Goal: Task Accomplishment & Management: Complete application form

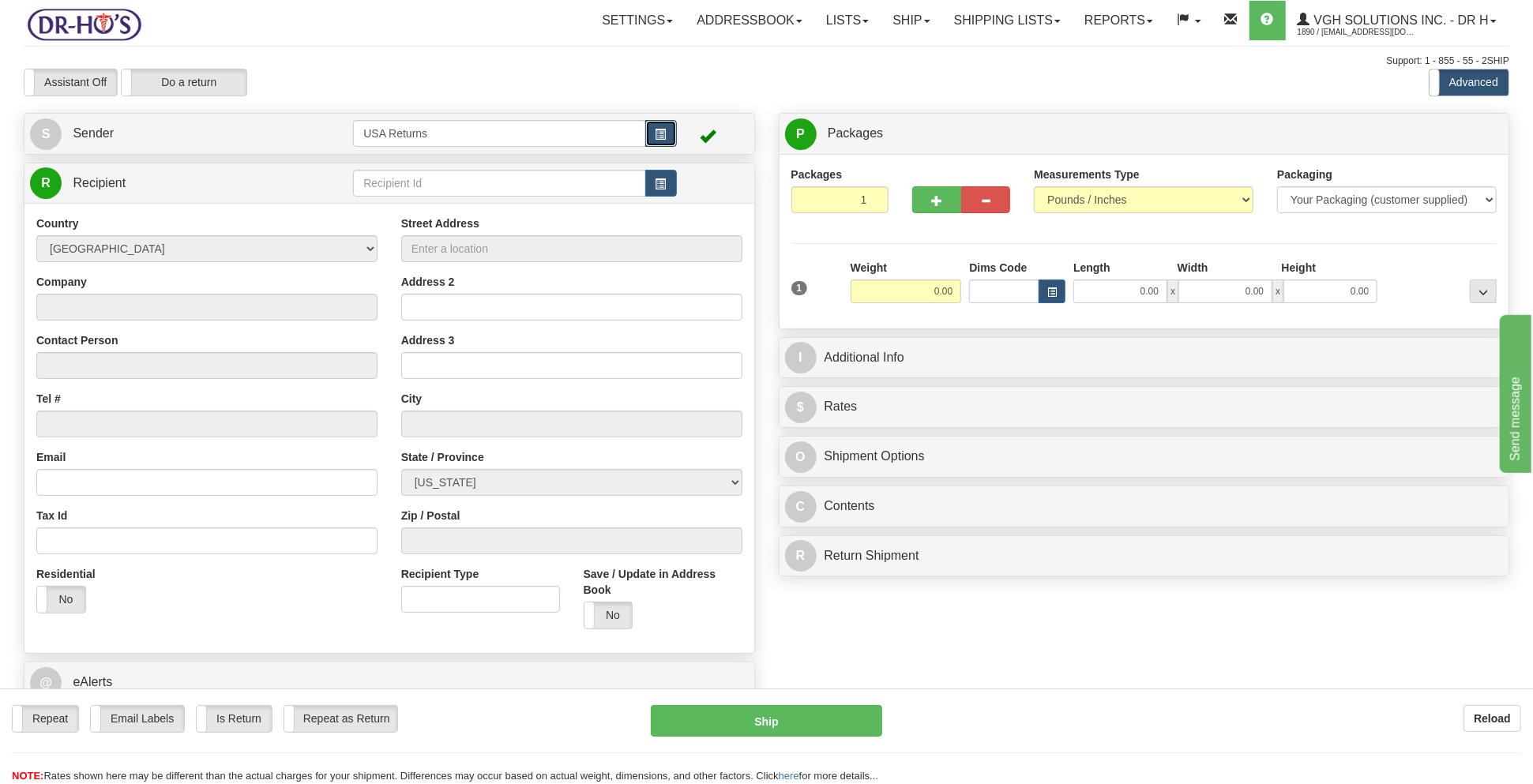
click at [662, 140] on span "button" at bounding box center [661, 134] width 11 height 10
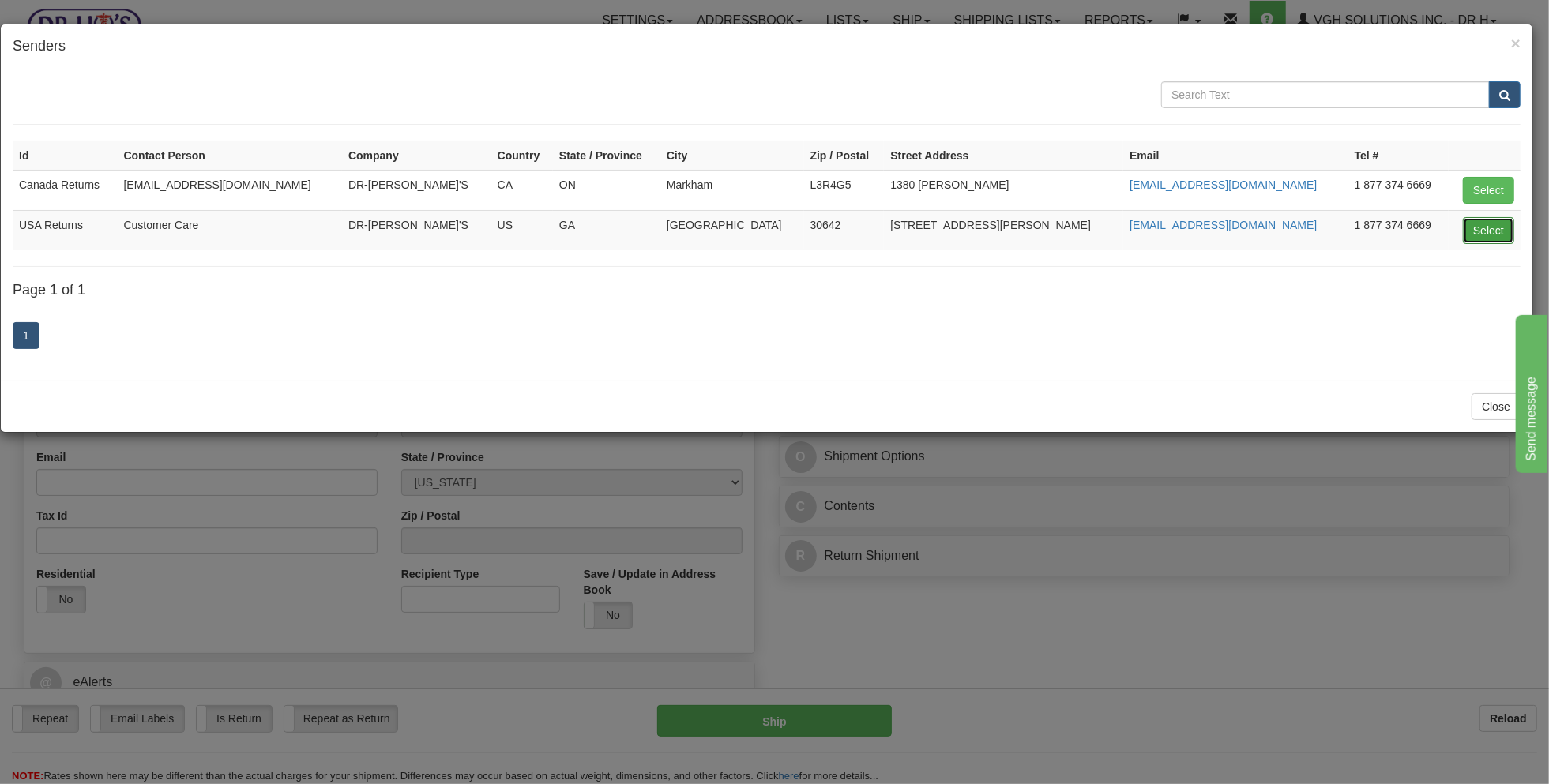
click at [1480, 235] on button "Select" at bounding box center [1489, 230] width 51 height 27
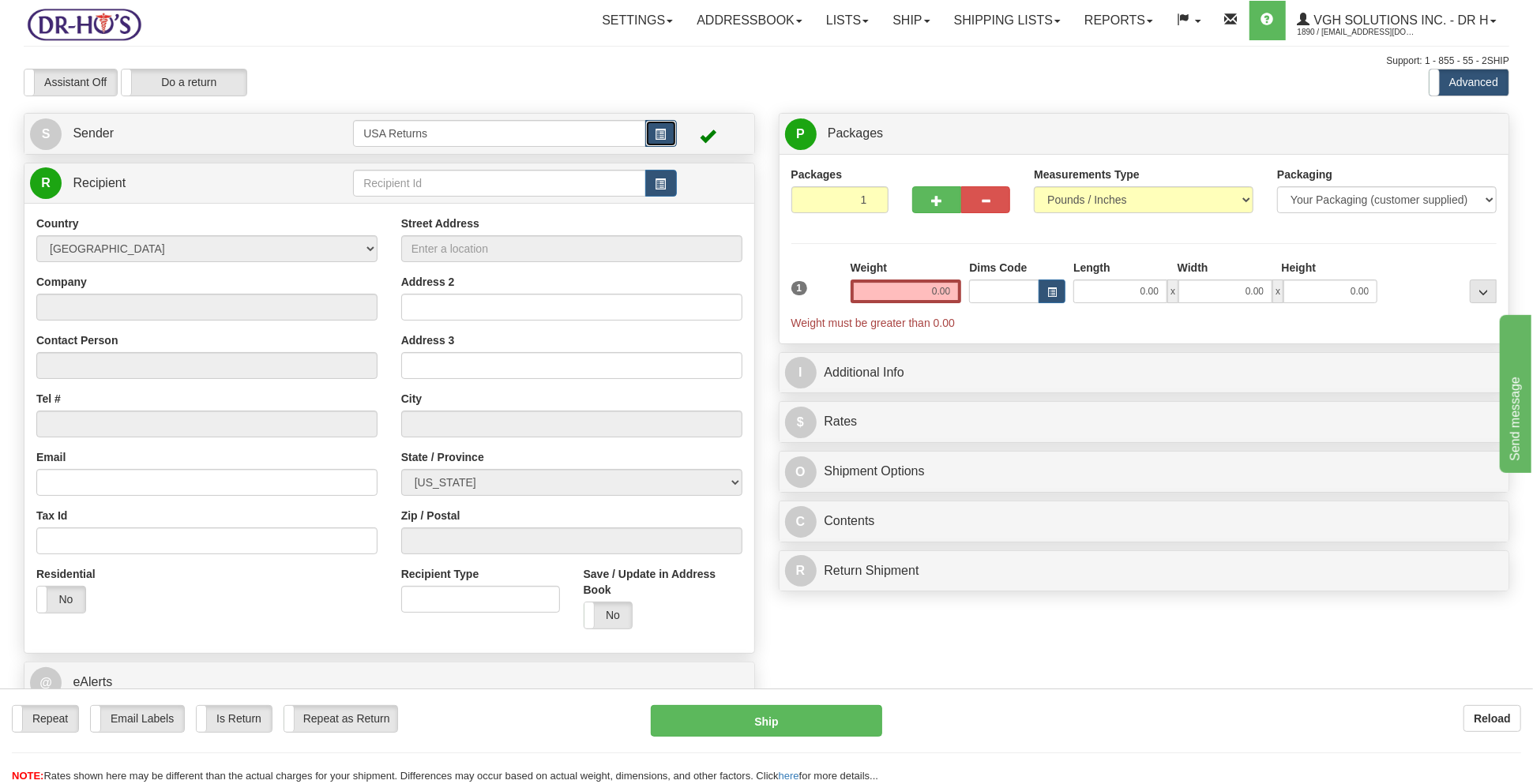
click at [660, 127] on button "button" at bounding box center [661, 133] width 32 height 27
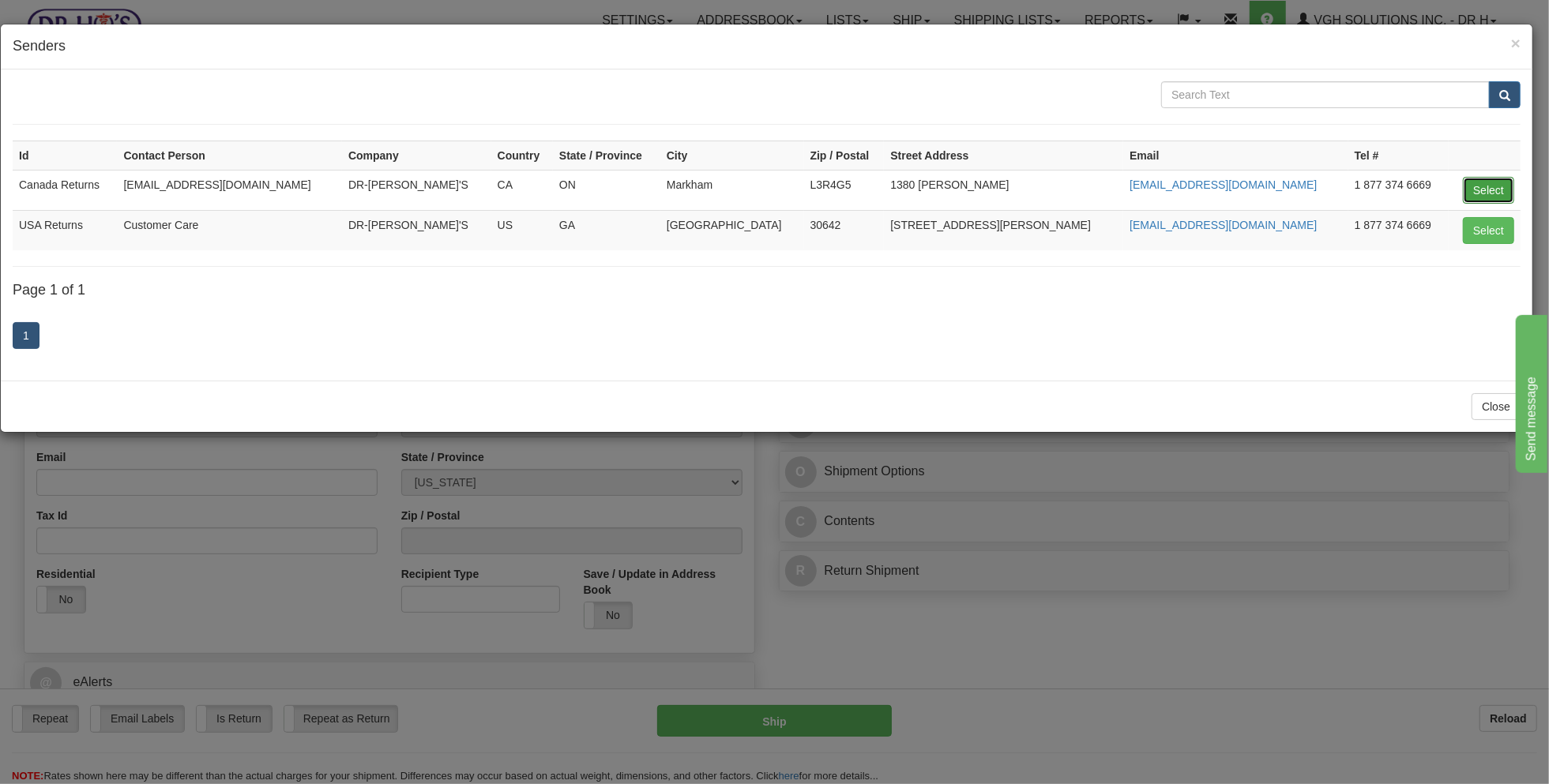
click at [1491, 185] on button "Select" at bounding box center [1489, 190] width 51 height 27
type input "Canada Returns"
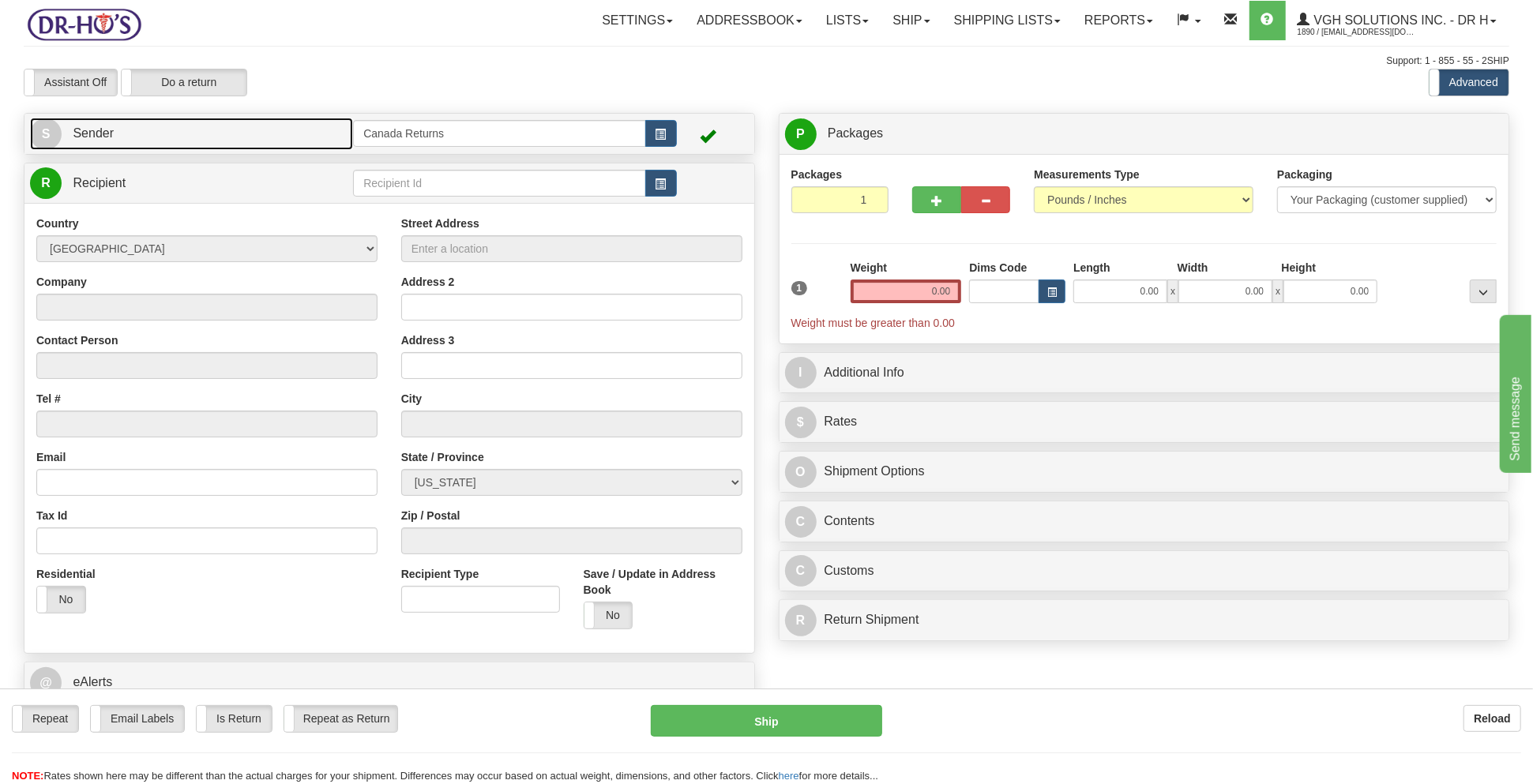
click at [237, 126] on link "S Sender" at bounding box center [191, 133] width 323 height 33
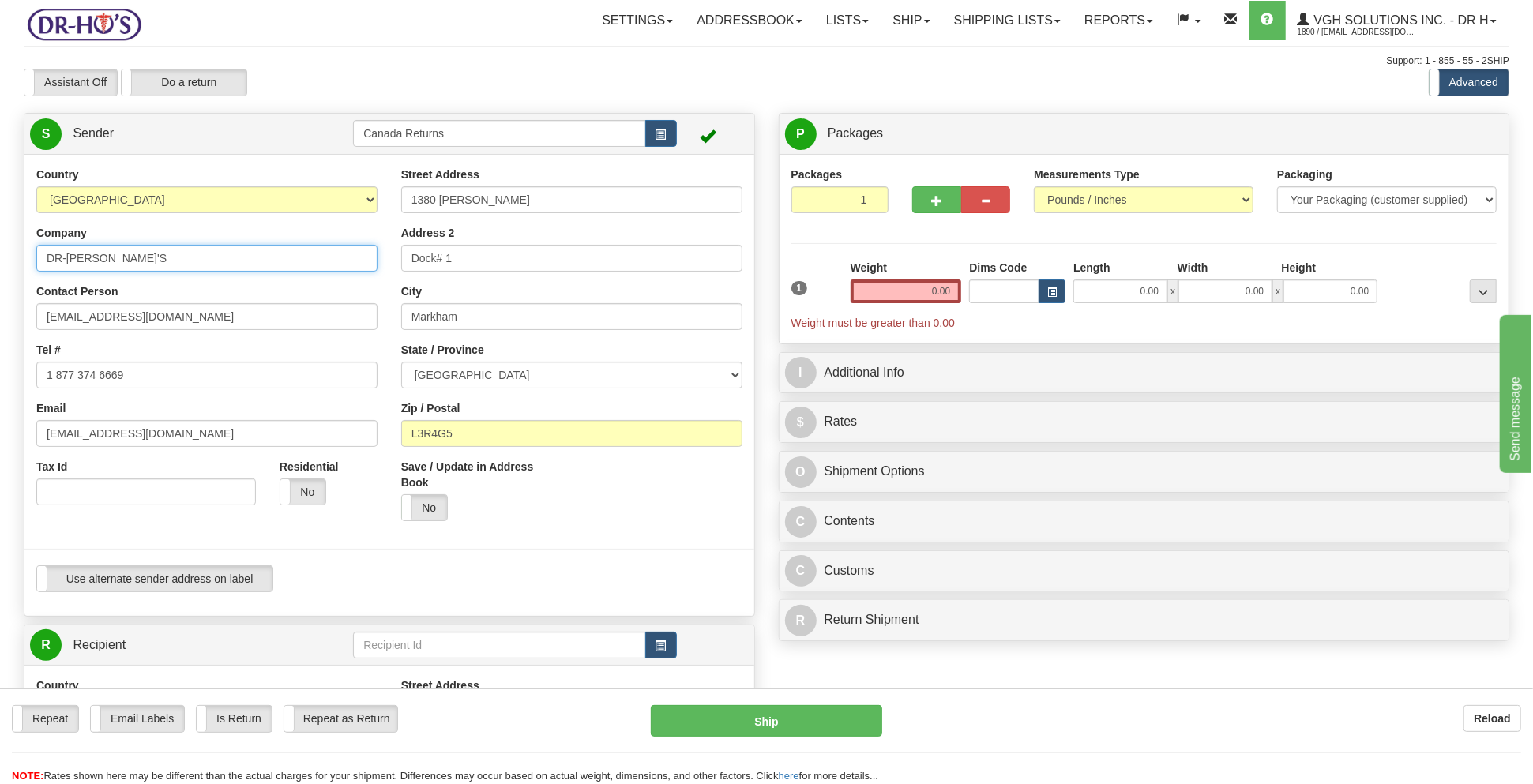
click at [117, 266] on input "DR-[PERSON_NAME]'S" at bounding box center [206, 258] width 341 height 27
click at [117, 267] on input "DR-[PERSON_NAME]'S" at bounding box center [206, 258] width 341 height 27
click at [118, 266] on input "DR-[PERSON_NAME]'S" at bounding box center [206, 258] width 341 height 27
click at [119, 266] on input "DR-[PERSON_NAME]'S" at bounding box center [206, 258] width 341 height 27
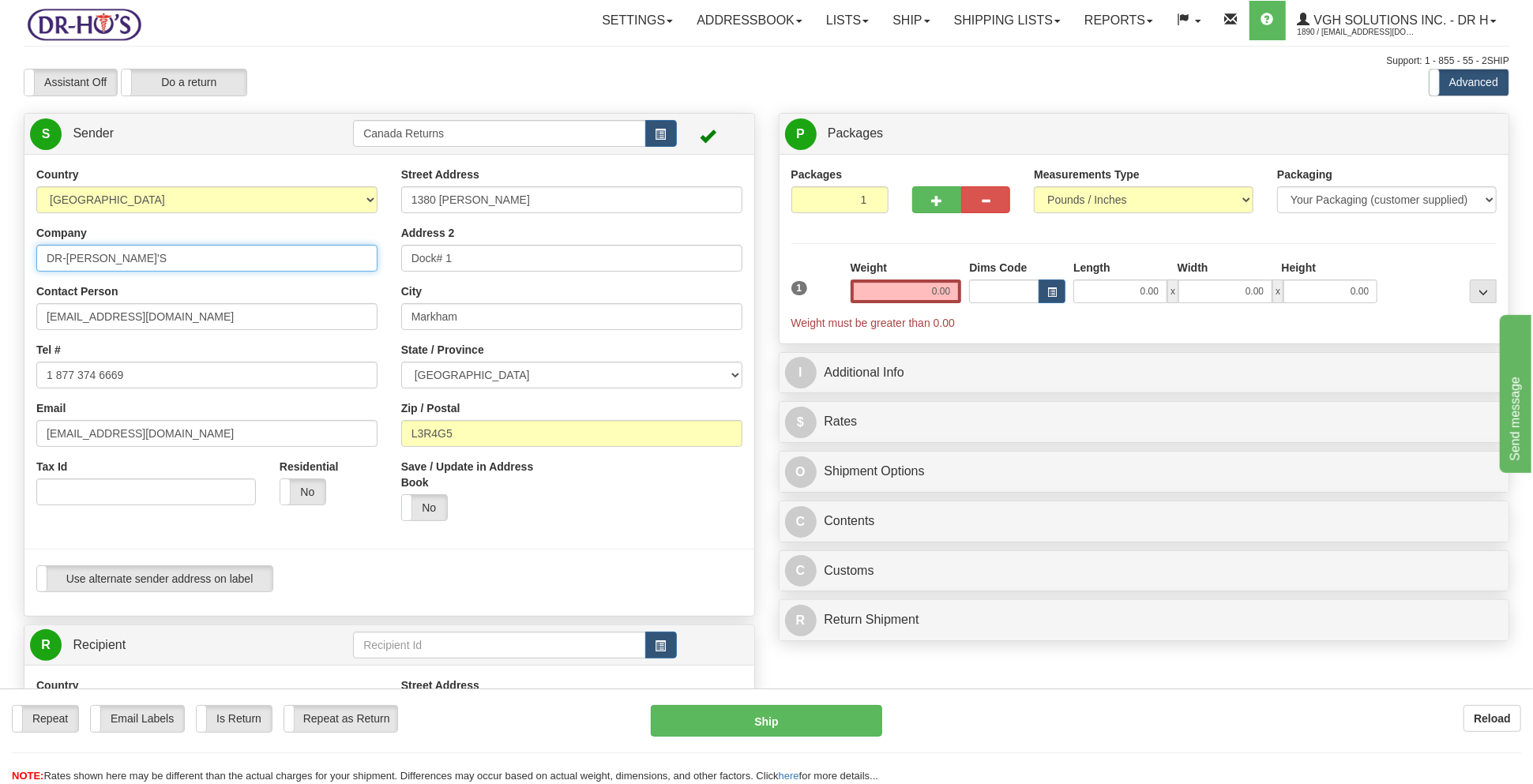
paste input "[PERSON_NAME]"
type input "[PERSON_NAME]"
click at [548, 200] on input "1380 [PERSON_NAME]" at bounding box center [571, 199] width 341 height 27
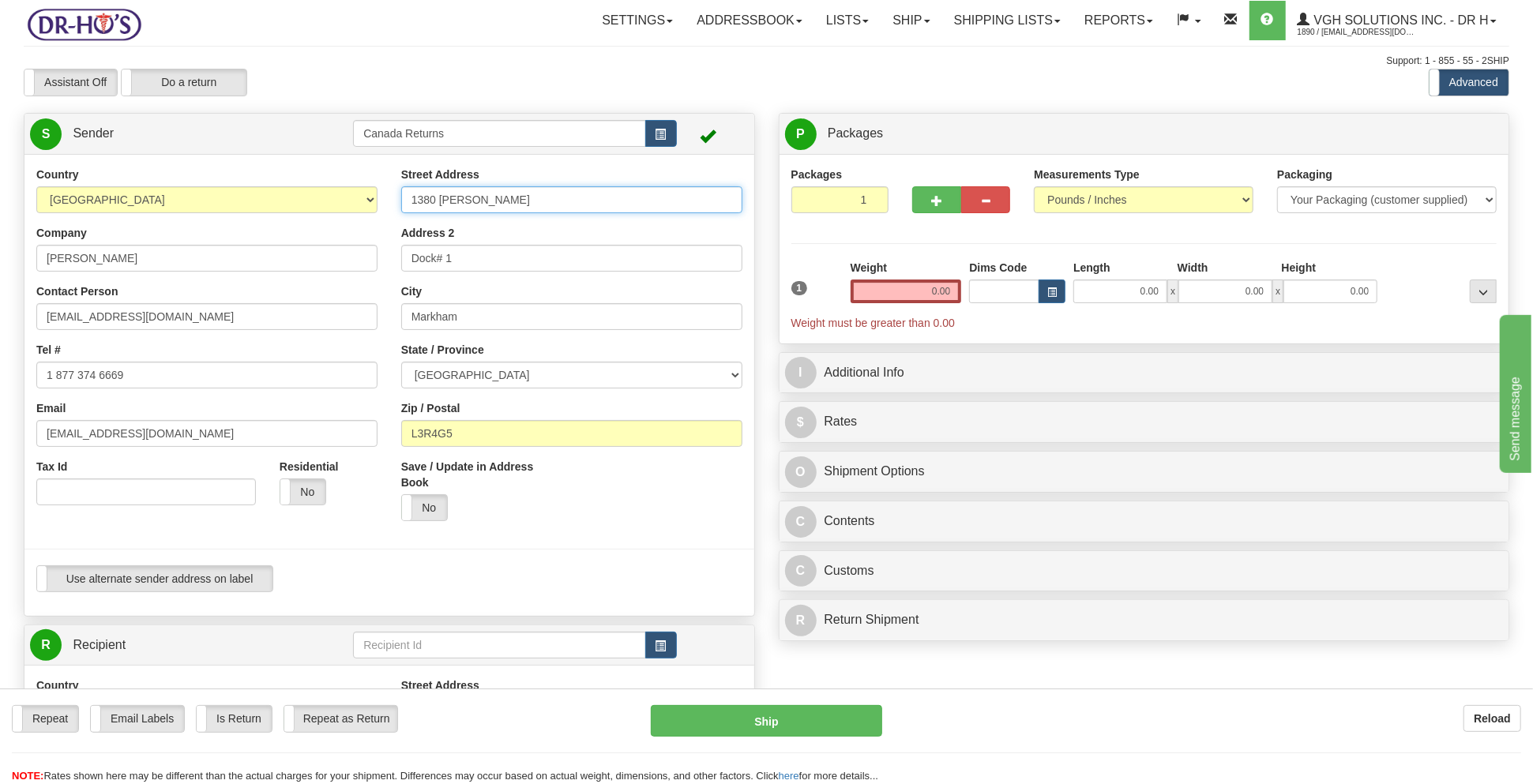
paste input "[STREET_ADDRESS]"
type input "[STREET_ADDRESS]"
click at [497, 262] on input "Dock# 1" at bounding box center [571, 258] width 341 height 27
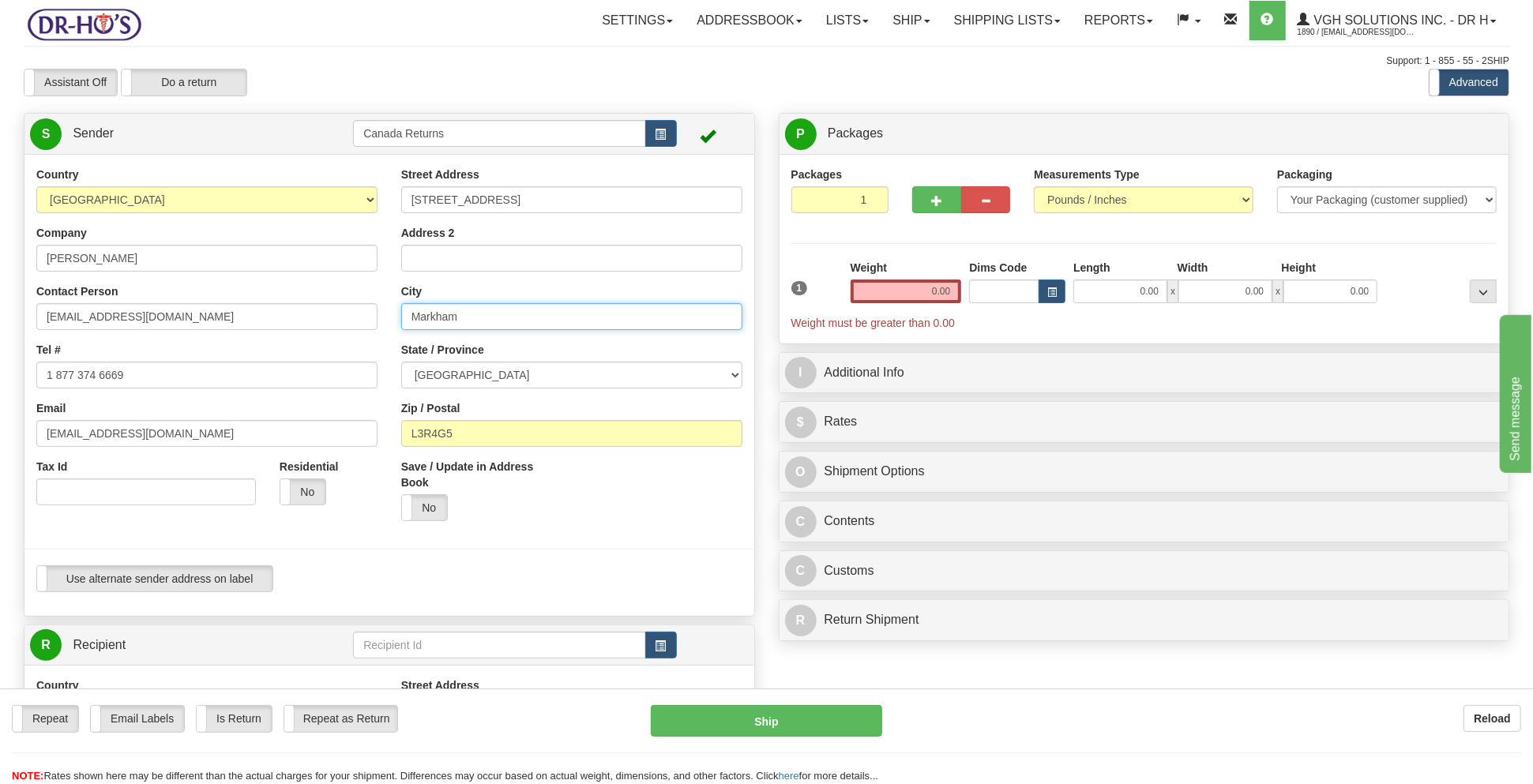
click at [464, 317] on input "Markham" at bounding box center [571, 316] width 341 height 27
type input "[GEOGRAPHIC_DATA]"
drag, startPoint x: 591, startPoint y: 377, endPoint x: 588, endPoint y: 348, distance: 29.2
click at [591, 377] on select "[GEOGRAPHIC_DATA] [GEOGRAPHIC_DATA] [GEOGRAPHIC_DATA] [GEOGRAPHIC_DATA] [GEOGRA…" at bounding box center [571, 374] width 341 height 27
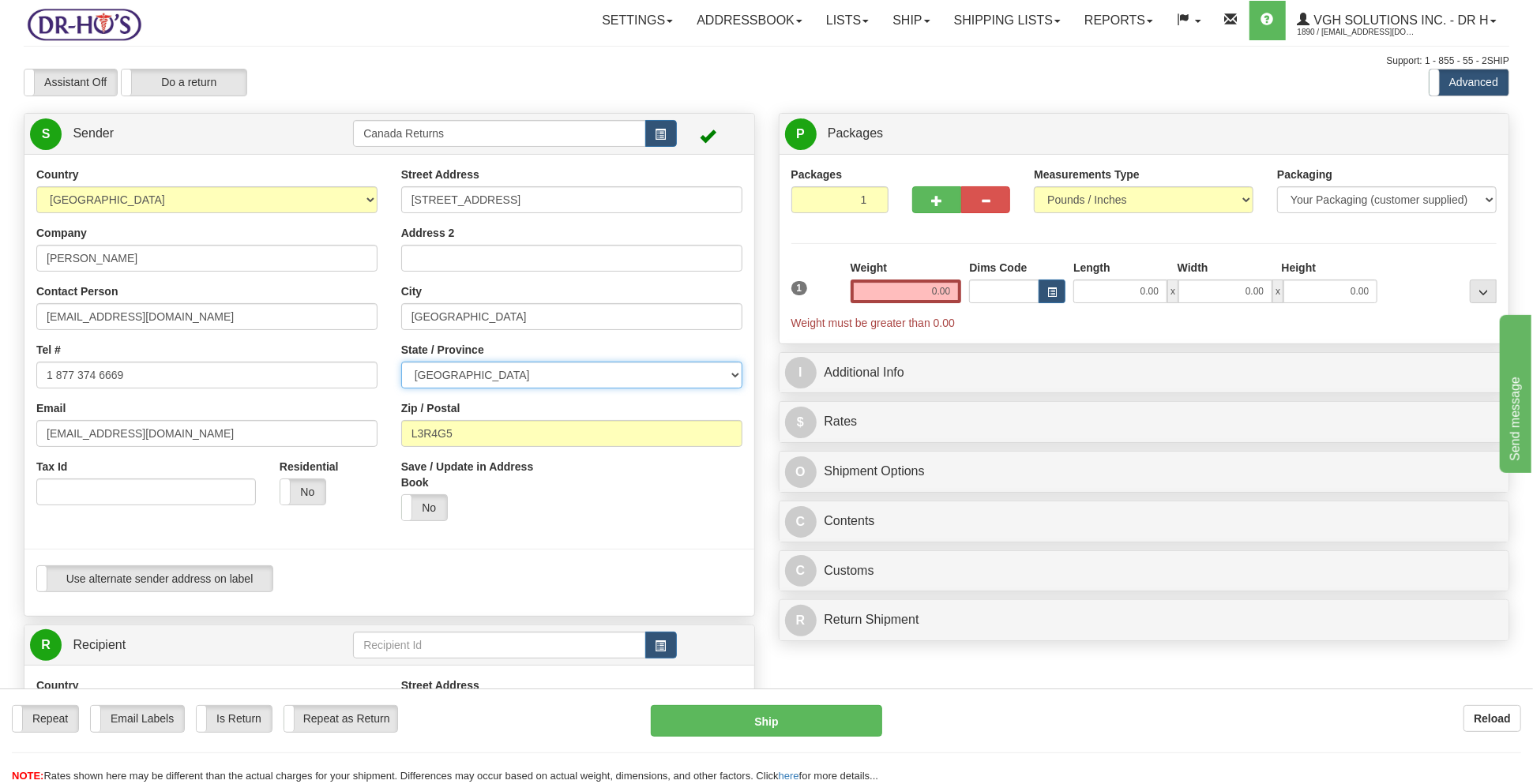
select select "BC"
click at [401, 361] on select "[GEOGRAPHIC_DATA] [GEOGRAPHIC_DATA] [GEOGRAPHIC_DATA] [GEOGRAPHIC_DATA] [GEOGRA…" at bounding box center [571, 374] width 341 height 27
click at [434, 428] on input "L3R4G5" at bounding box center [571, 432] width 341 height 27
paste input "V3S4P3"
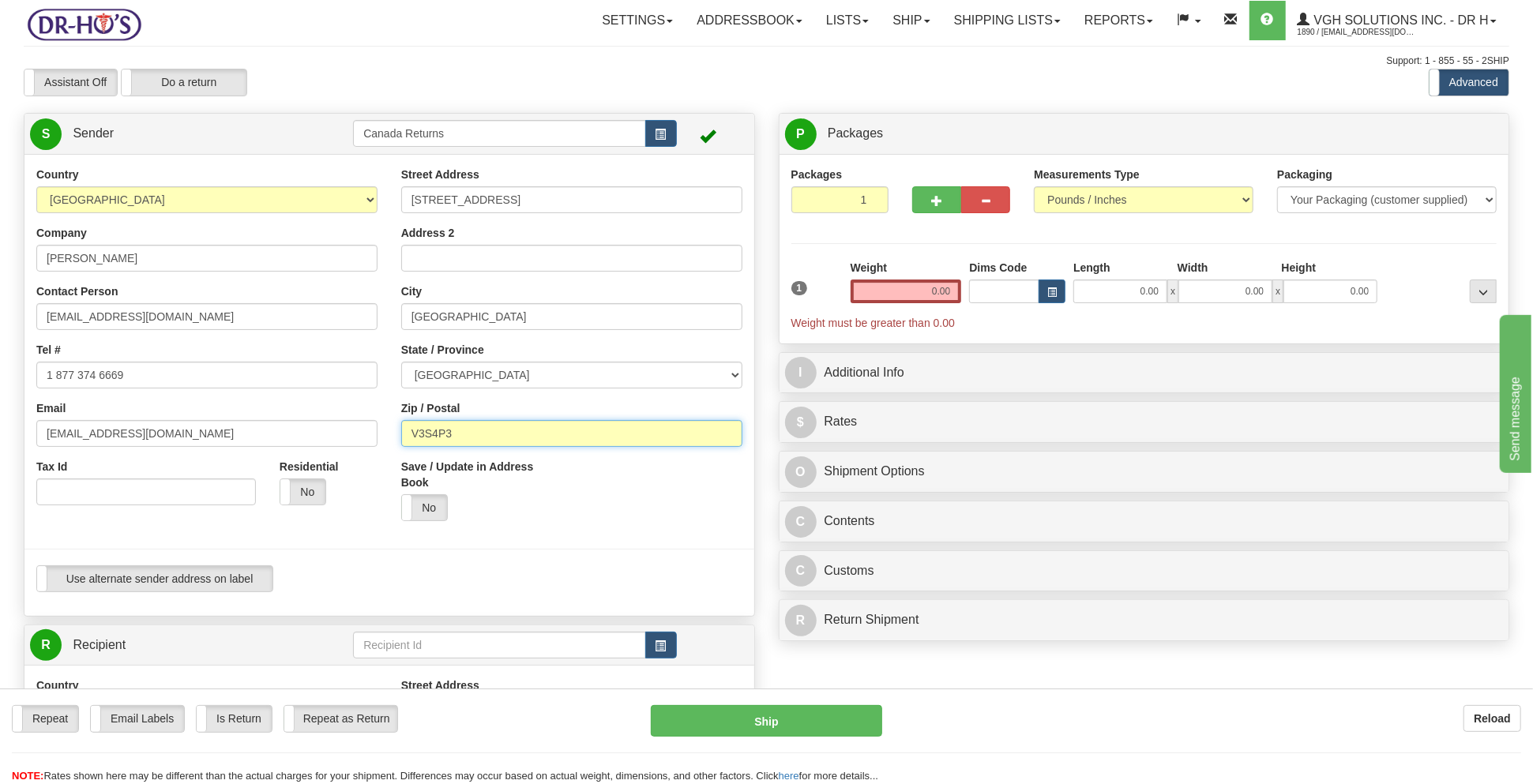
type input "V3S4P3"
click at [591, 513] on div "Save / Update in Address Book Yes No" at bounding box center [571, 496] width 364 height 74
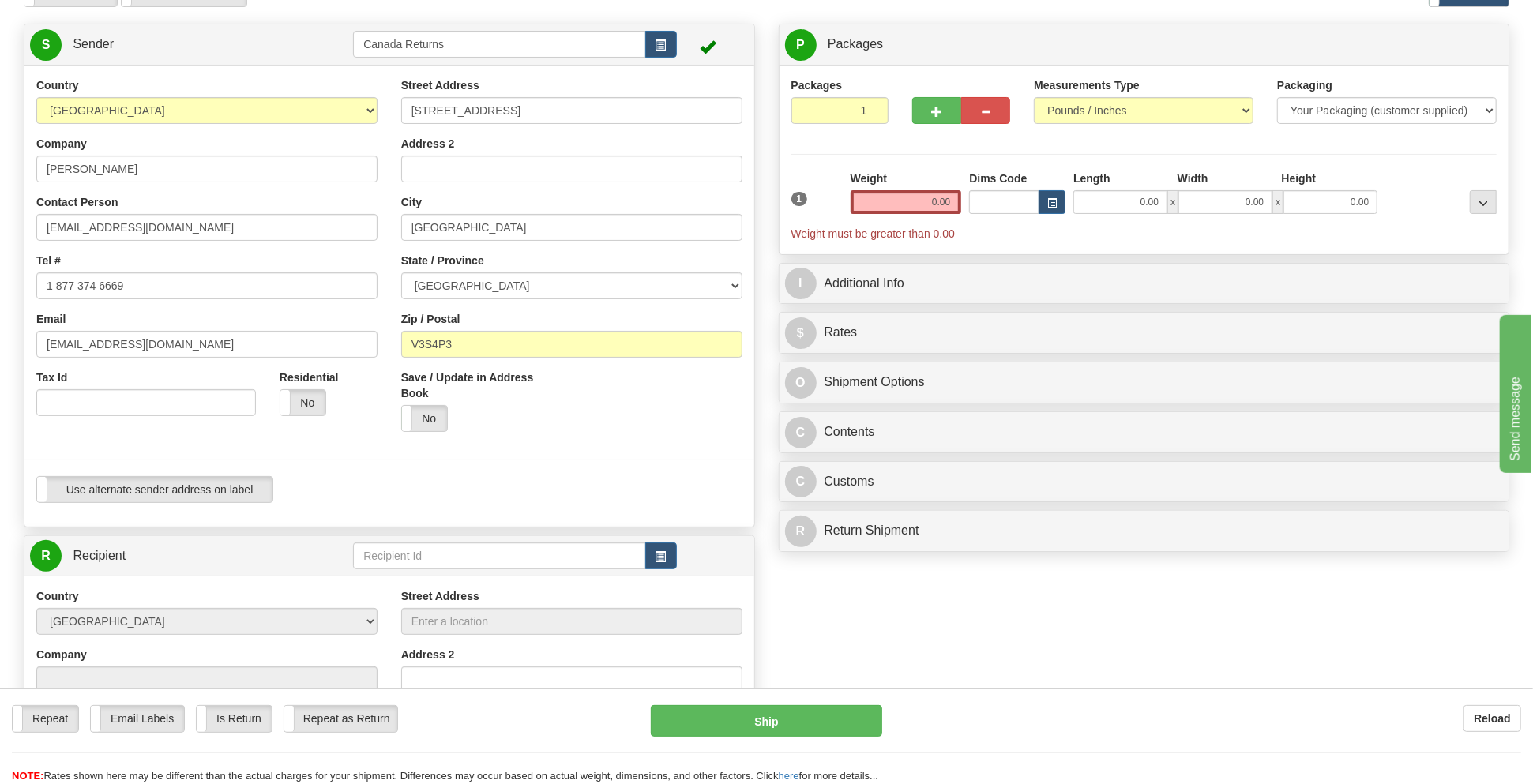
scroll to position [210, 0]
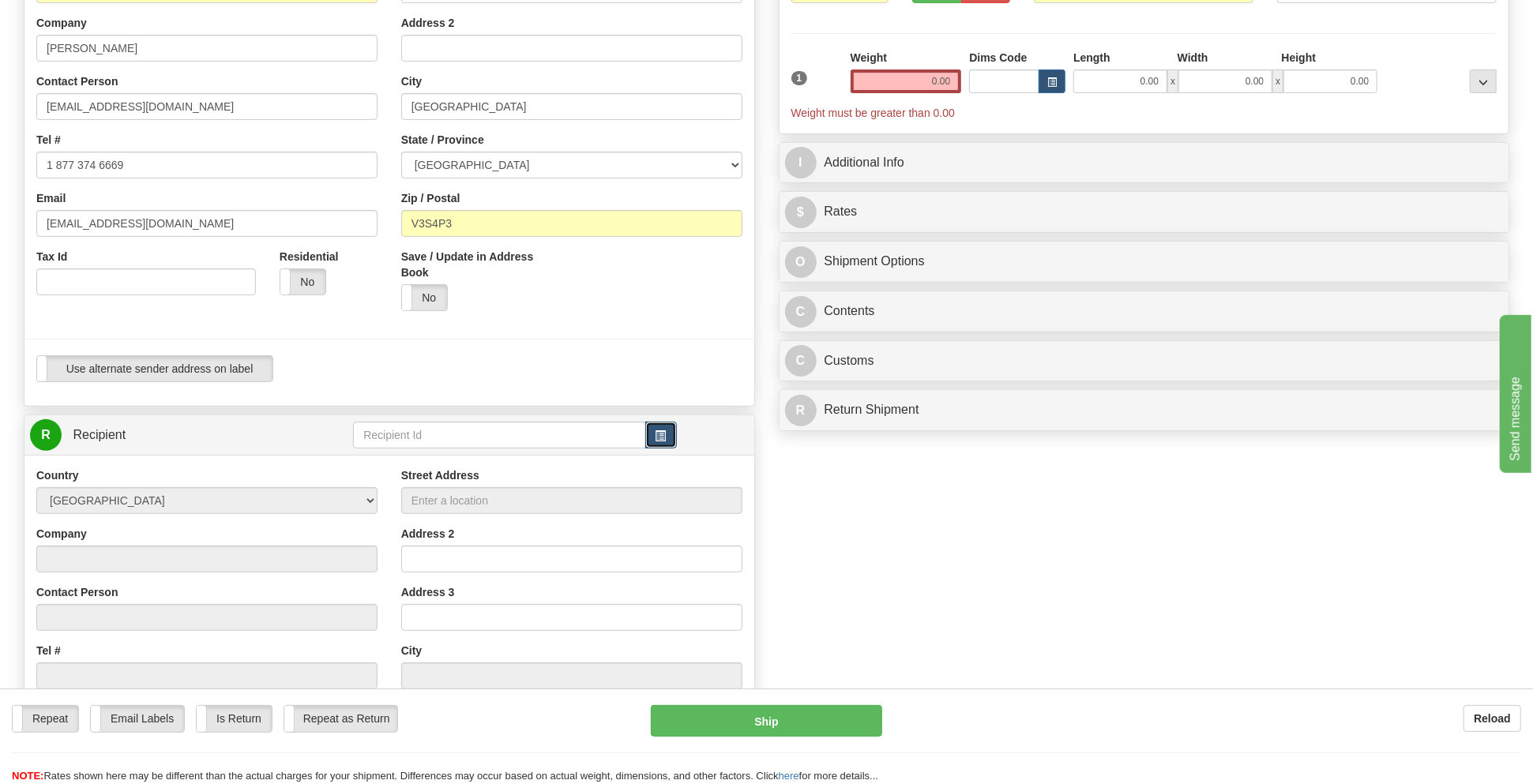
click at [668, 442] on button "button" at bounding box center [661, 434] width 32 height 27
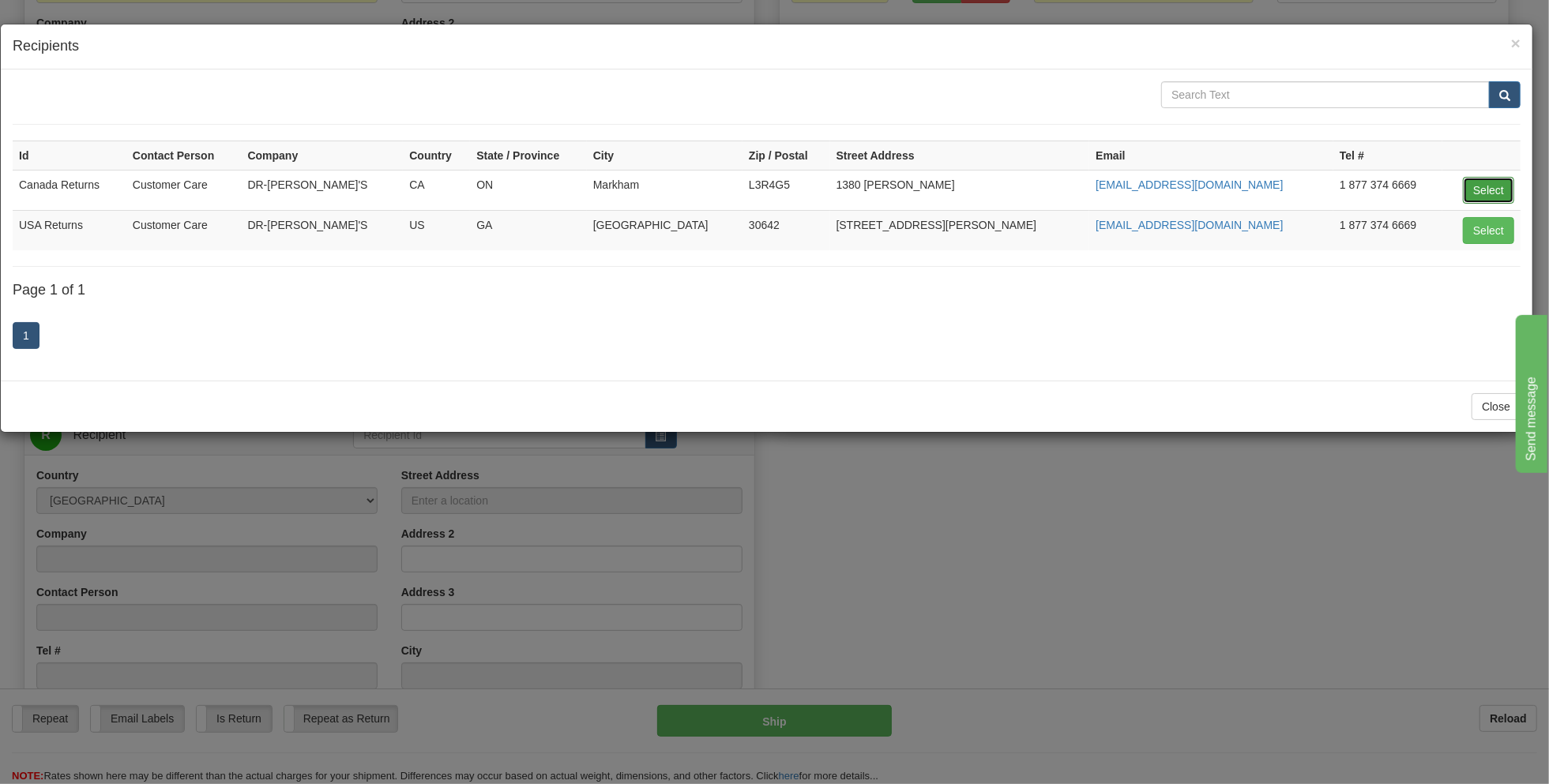
click at [1491, 193] on button "Select" at bounding box center [1489, 190] width 51 height 27
type input "Canada Returns"
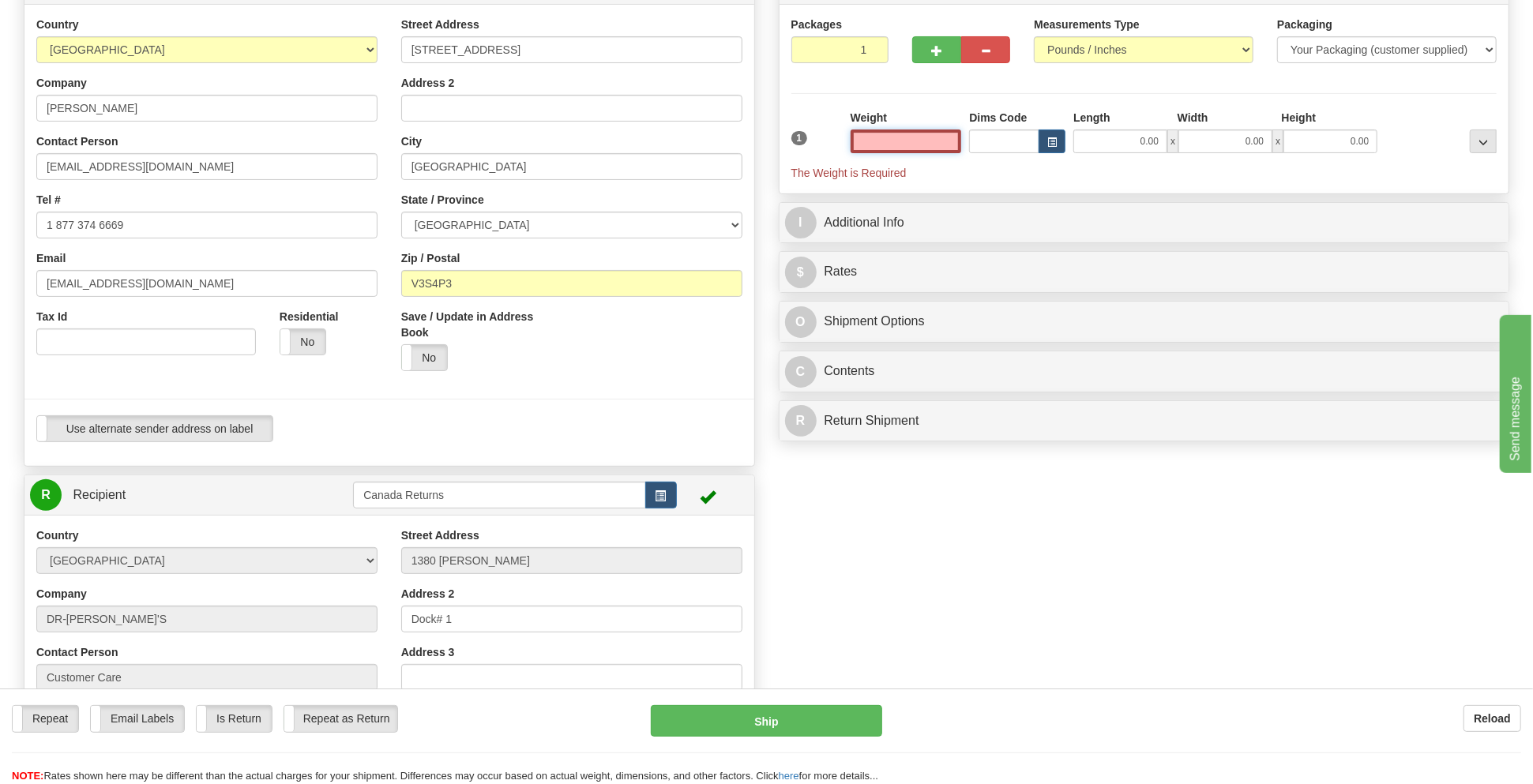
scroll to position [105, 0]
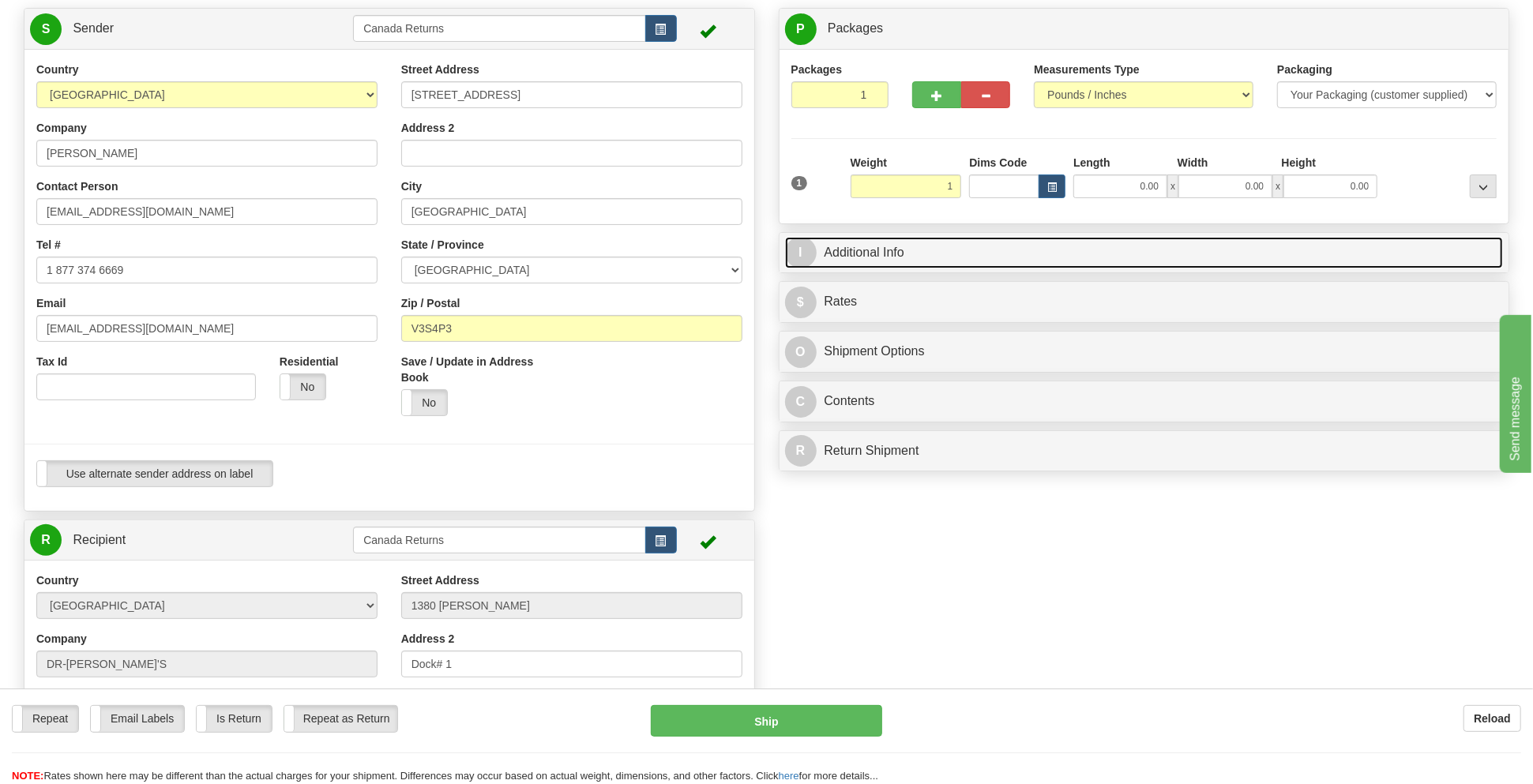
type input "1.00"
click at [1056, 247] on link "I Additional Info" at bounding box center [1145, 253] width 719 height 33
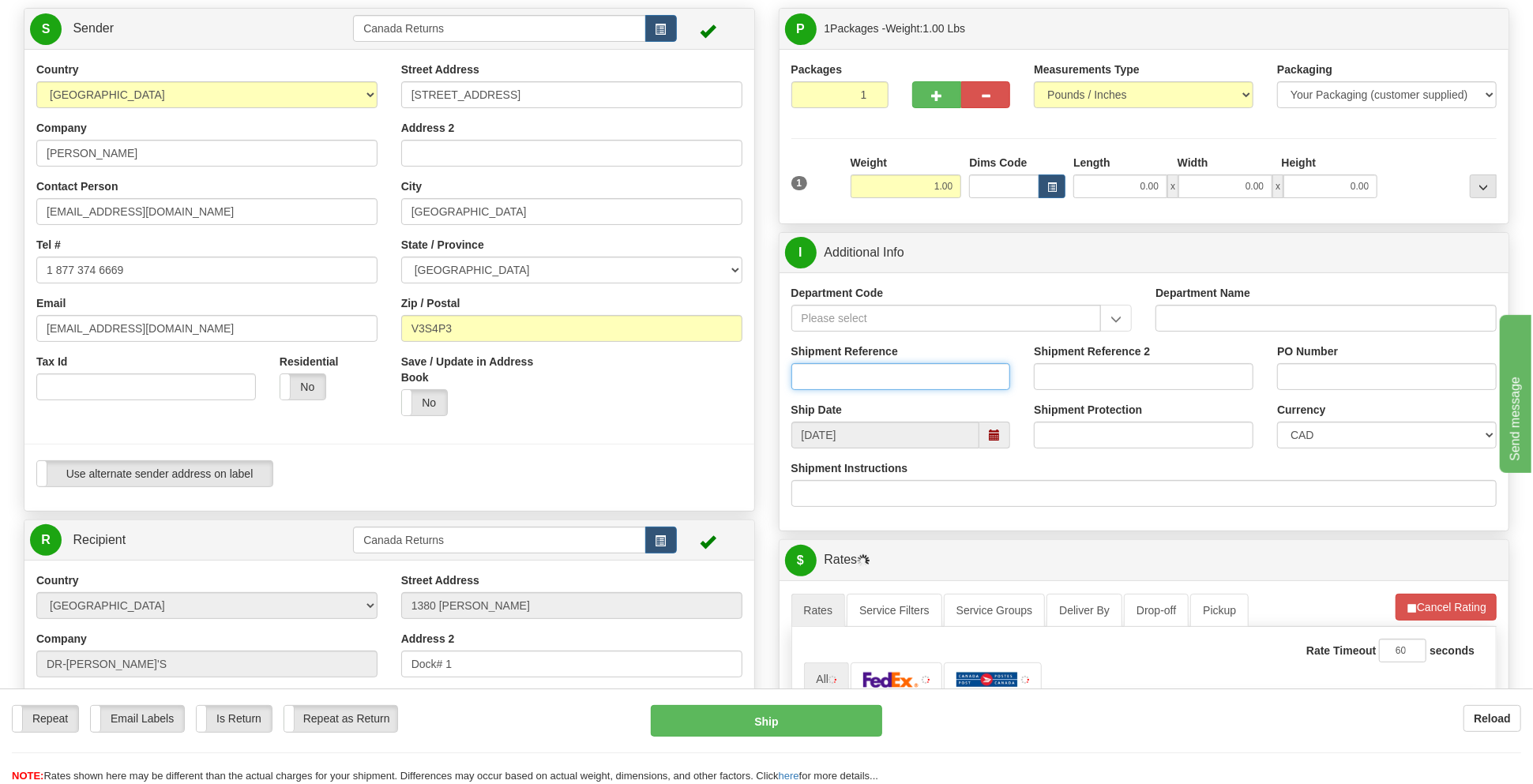
click at [853, 376] on input "Shipment Reference" at bounding box center [901, 376] width 219 height 27
click at [989, 439] on span at bounding box center [994, 434] width 11 height 11
type input "1037242"
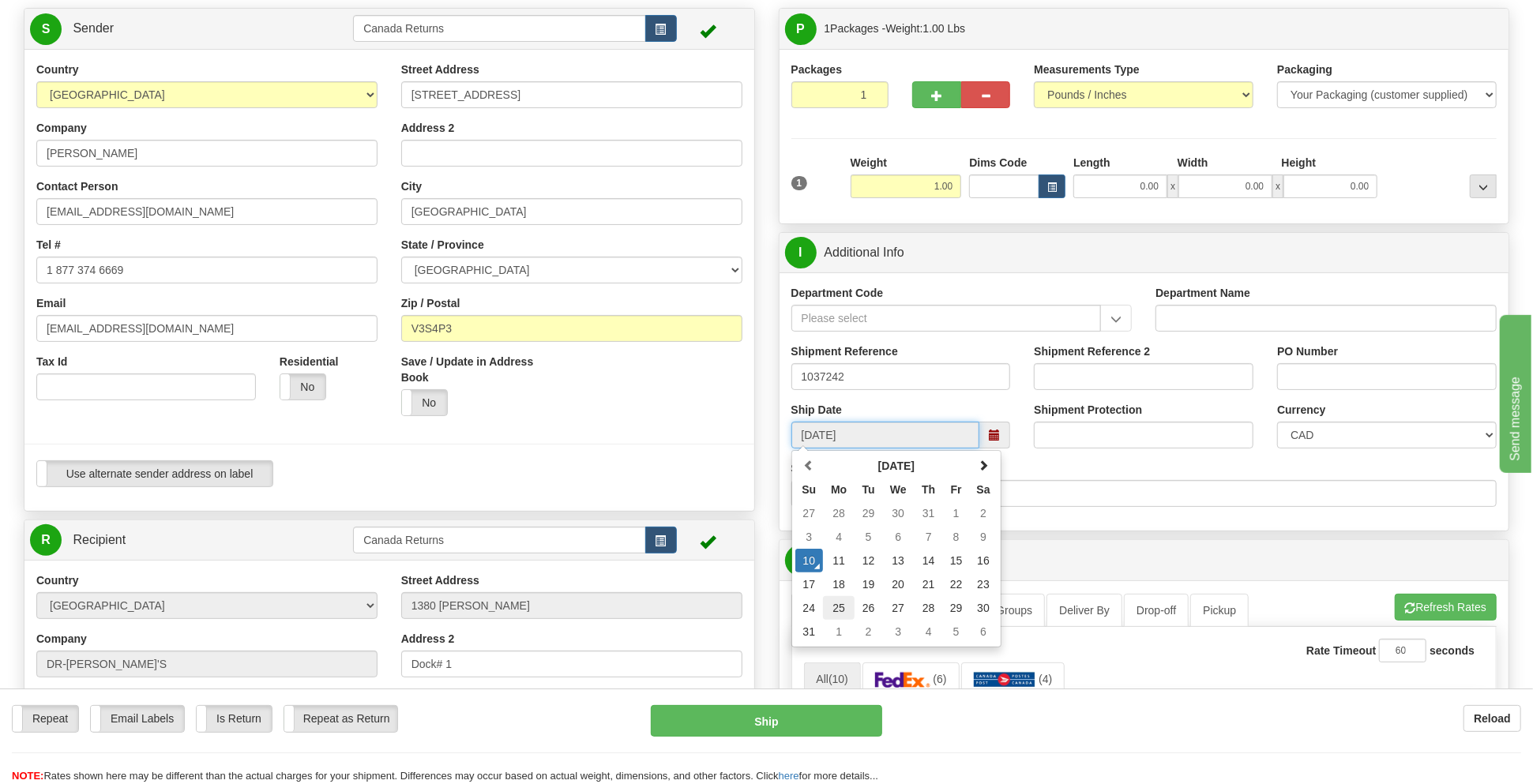
click at [838, 607] on td "25" at bounding box center [839, 608] width 32 height 24
type input "[DATE]"
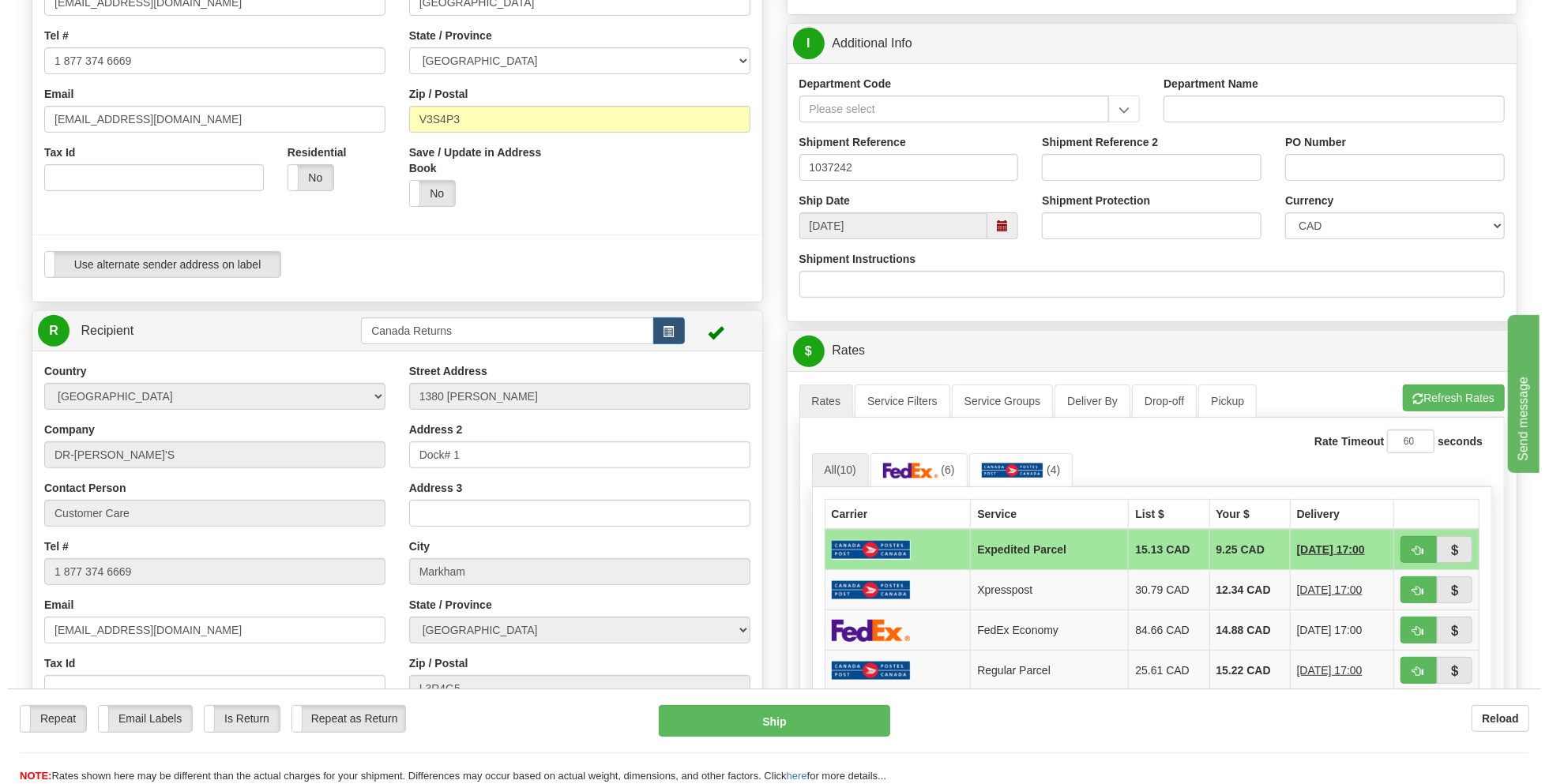
scroll to position [316, 0]
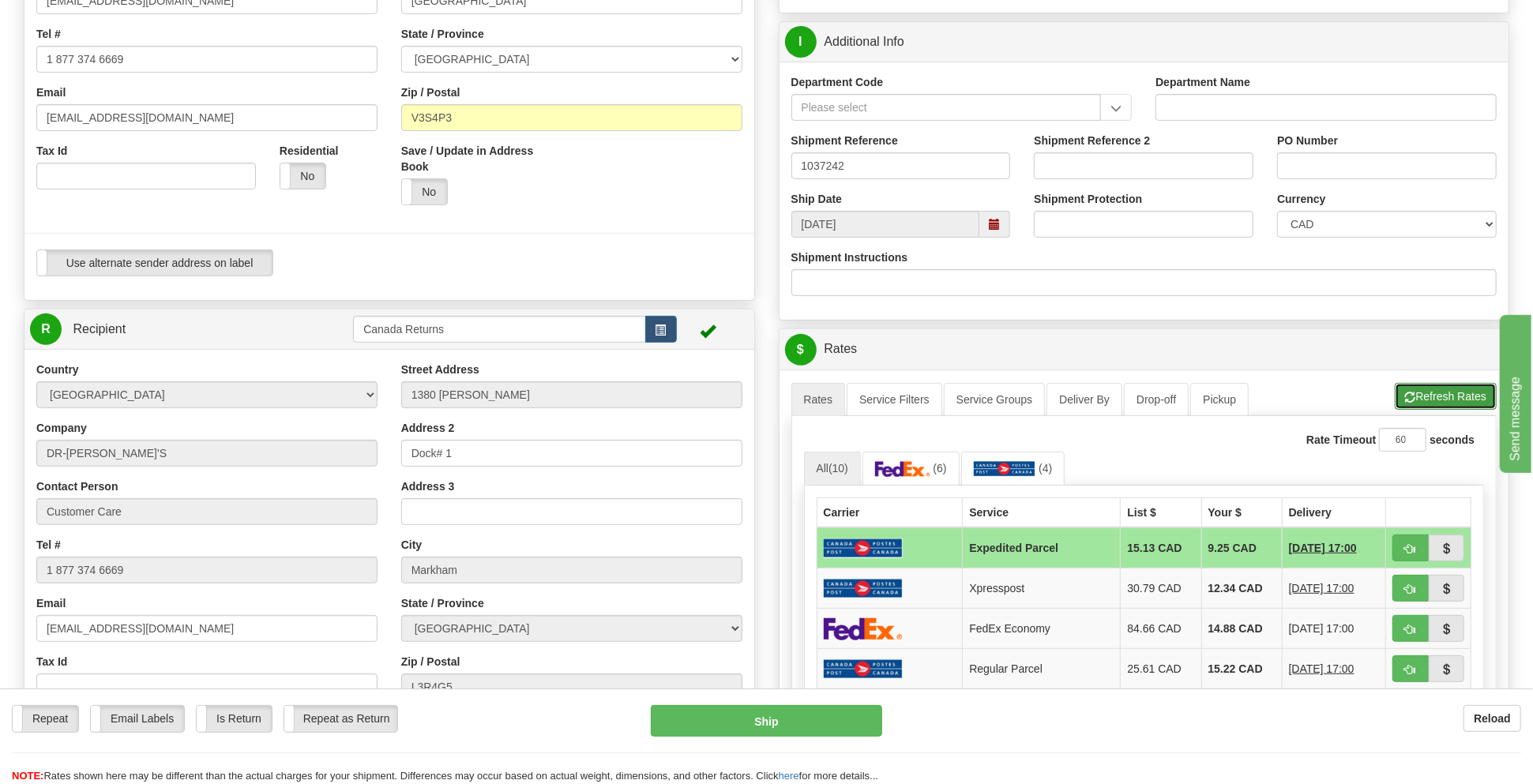
click at [1412, 409] on button "Refresh Rates" at bounding box center [1445, 396] width 102 height 27
click at [747, 719] on button "Ship" at bounding box center [766, 721] width 231 height 32
type input "DOM.EP"
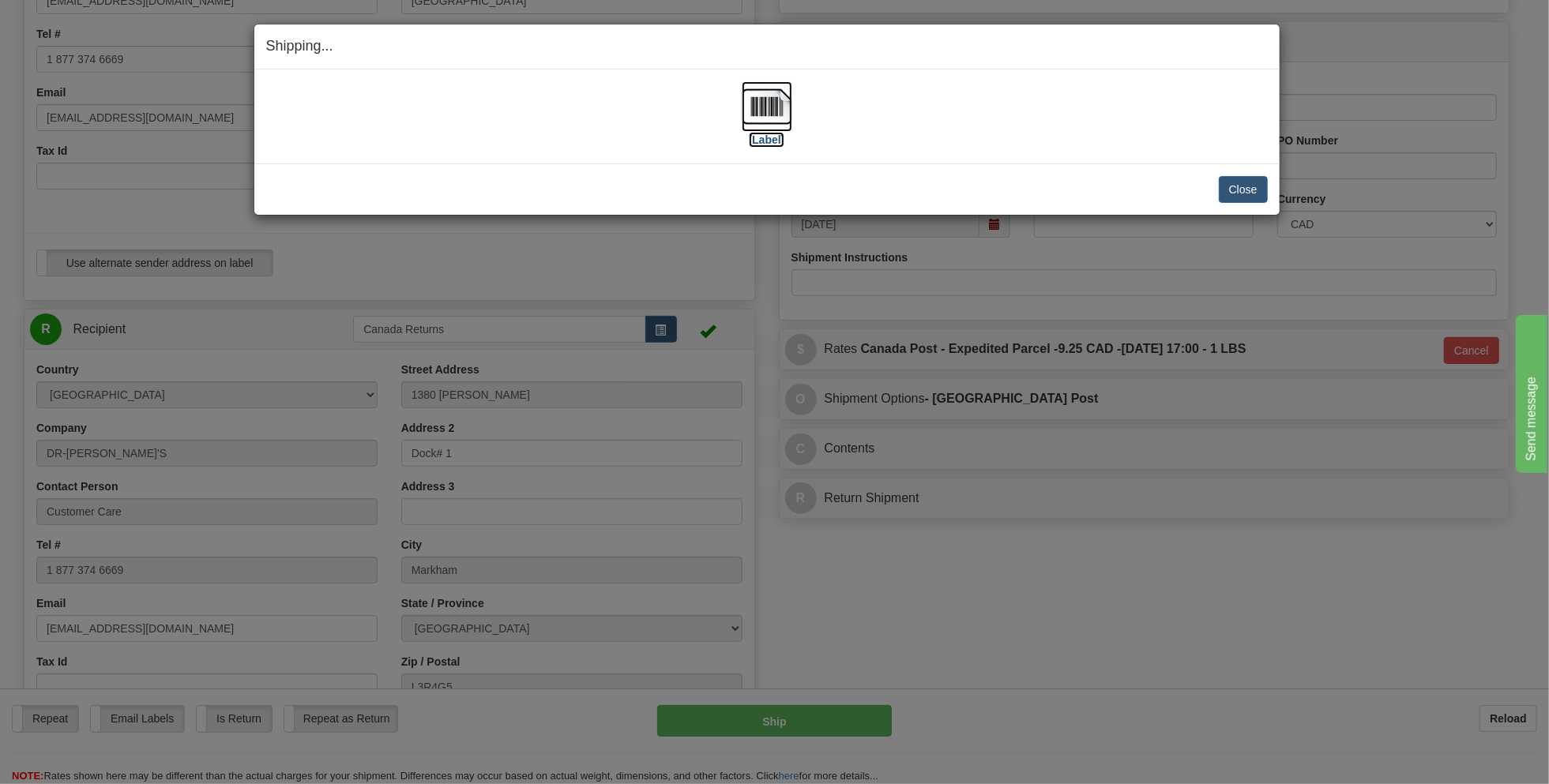
click at [757, 134] on label "[Label]" at bounding box center [767, 140] width 37 height 16
click at [1232, 193] on button "Close" at bounding box center [1244, 189] width 49 height 27
